Goal: Task Accomplishment & Management: Use online tool/utility

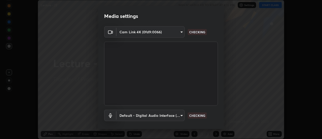
scroll to position [26, 0]
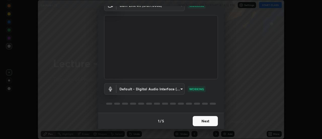
click at [211, 120] on button "Next" at bounding box center [205, 121] width 25 height 10
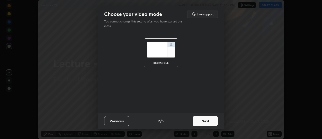
scroll to position [0, 0]
click at [212, 120] on button "Next" at bounding box center [205, 121] width 25 height 10
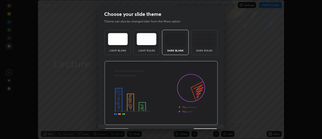
scroll to position [12, 0]
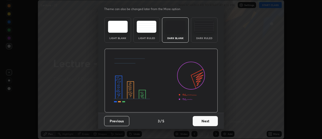
click at [215, 121] on button "Next" at bounding box center [205, 121] width 25 height 10
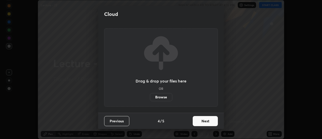
click at [214, 121] on button "Next" at bounding box center [205, 121] width 25 height 10
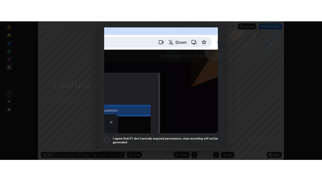
scroll to position [129, 0]
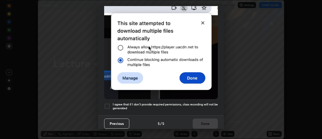
click at [216, 115] on div "Previous 5 / 5 Done" at bounding box center [161, 123] width 126 height 16
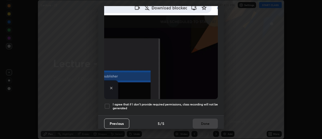
click at [215, 104] on h5 "I agree that if I don't provide required permissions, class recording will not …" at bounding box center [165, 106] width 105 height 8
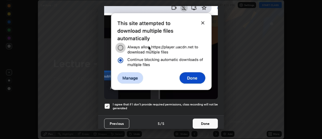
click at [212, 120] on button "Done" at bounding box center [205, 123] width 25 height 10
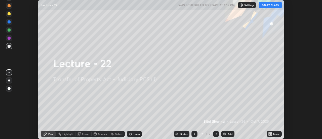
click at [270, 134] on icon at bounding box center [270, 133] width 4 height 4
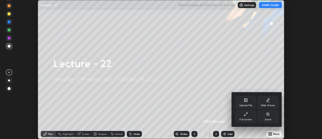
click at [263, 105] on div "Slide theme" at bounding box center [268, 105] width 14 height 3
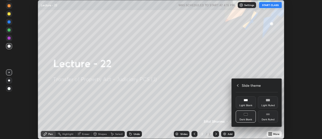
click at [249, 104] on div "Light Blank" at bounding box center [245, 105] width 13 height 3
click at [231, 134] on div at bounding box center [161, 69] width 322 height 139
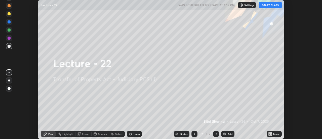
click at [231, 134] on div "Upload File Slide theme Full screen Zoom Slide theme Light Blank Light Ruled Da…" at bounding box center [161, 69] width 322 height 139
click at [230, 133] on div "Add" at bounding box center [230, 133] width 5 height 3
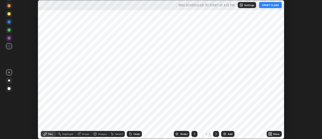
click at [269, 4] on button "START CLASS" at bounding box center [270, 5] width 23 height 6
click at [11, 87] on div at bounding box center [9, 88] width 6 height 6
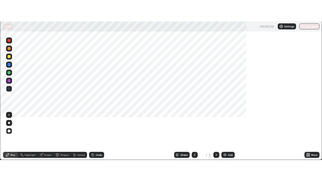
scroll to position [181, 322]
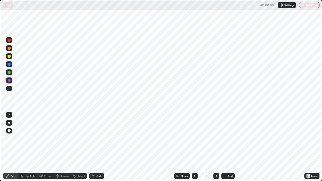
click at [224, 138] on div "Add" at bounding box center [227, 176] width 13 height 6
click at [228, 138] on div "Add" at bounding box center [230, 176] width 5 height 3
